Goal: Transaction & Acquisition: Purchase product/service

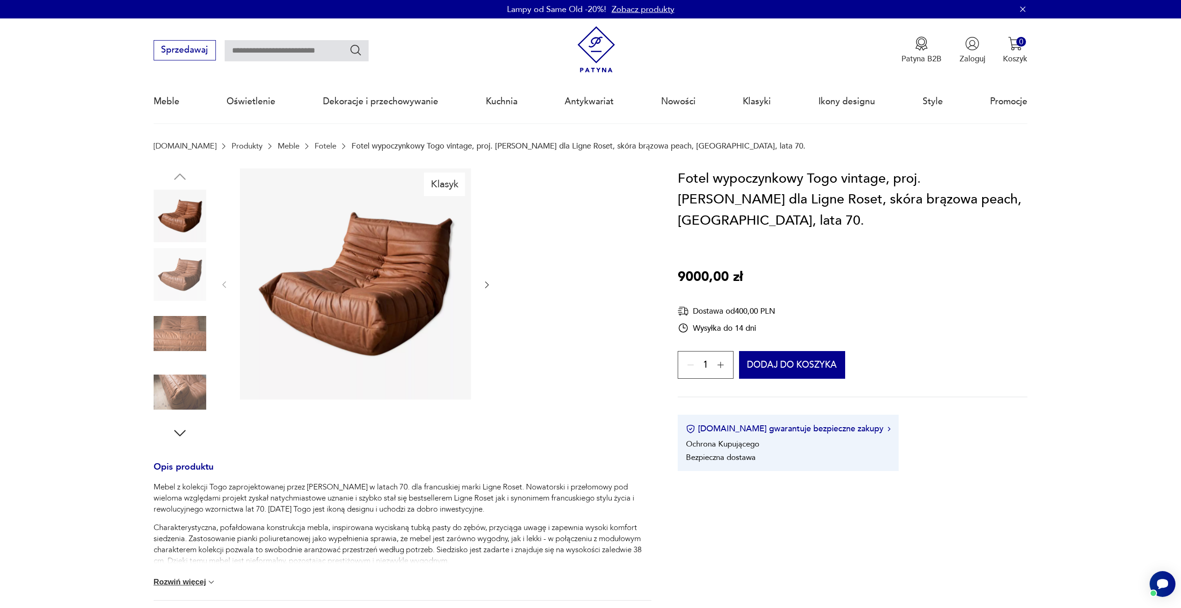
click at [287, 53] on input "text" at bounding box center [297, 50] width 144 height 21
type input "****"
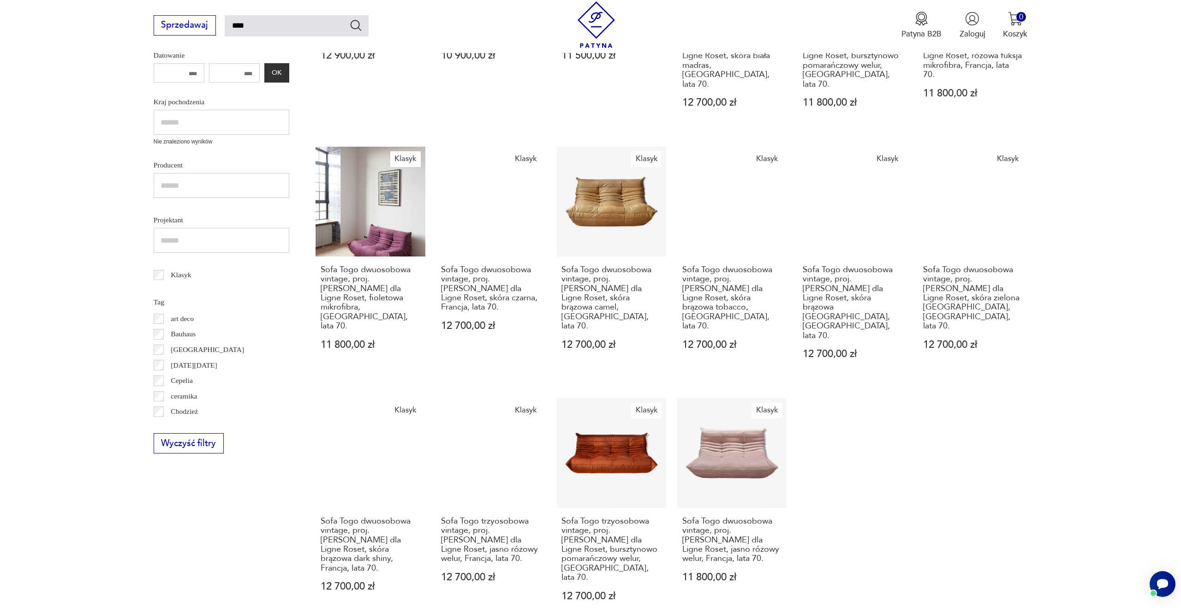
scroll to position [289, 0]
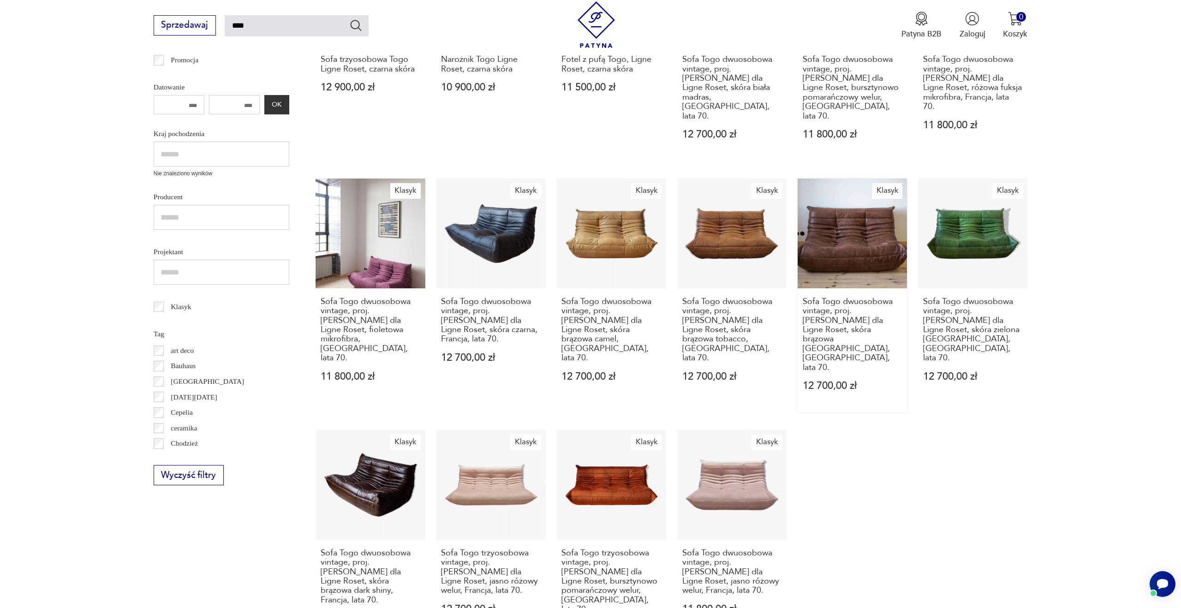
click at [855, 233] on link "Klasyk Sofa Togo dwuosobowa vintage, proj. [PERSON_NAME] dla Ligne Roset, skóra…" at bounding box center [852, 296] width 109 height 234
